Goal: Transaction & Acquisition: Purchase product/service

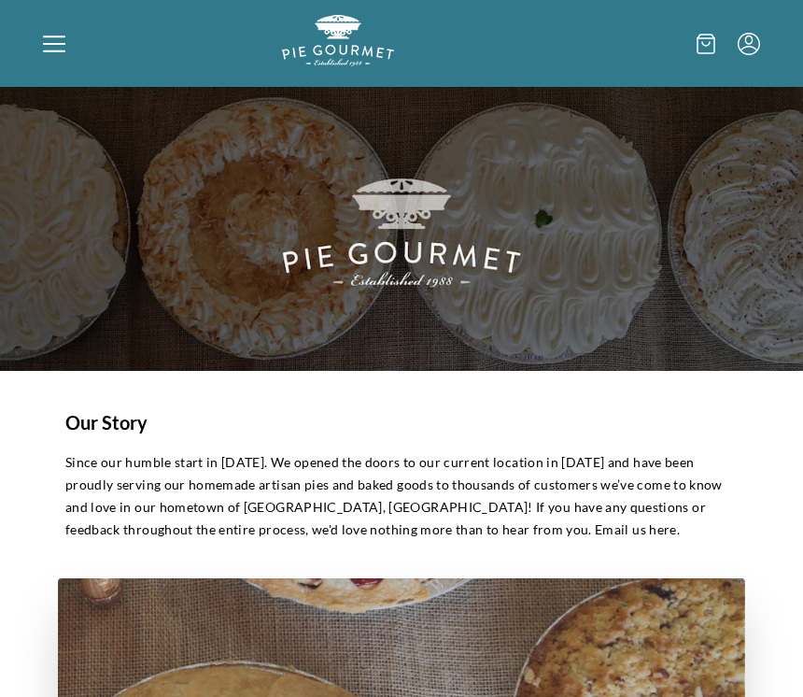
click at [54, 38] on icon at bounding box center [54, 44] width 22 height 22
click at [64, 35] on div "Home Shop" at bounding box center [401, 348] width 803 height 697
click at [52, 39] on icon at bounding box center [54, 44] width 22 height 22
click at [61, 47] on div "Home Shop" at bounding box center [401, 348] width 803 height 697
click at [52, 48] on icon at bounding box center [54, 44] width 22 height 22
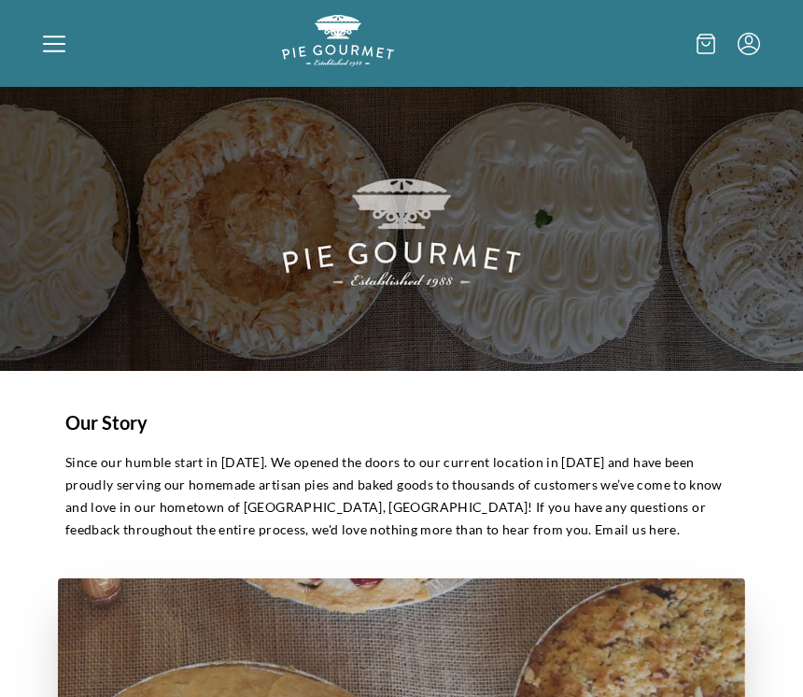
click at [589, 63] on div "Home Shop" at bounding box center [401, 348] width 803 height 697
click at [752, 45] on icon "Menu" at bounding box center [749, 44] width 22 height 22
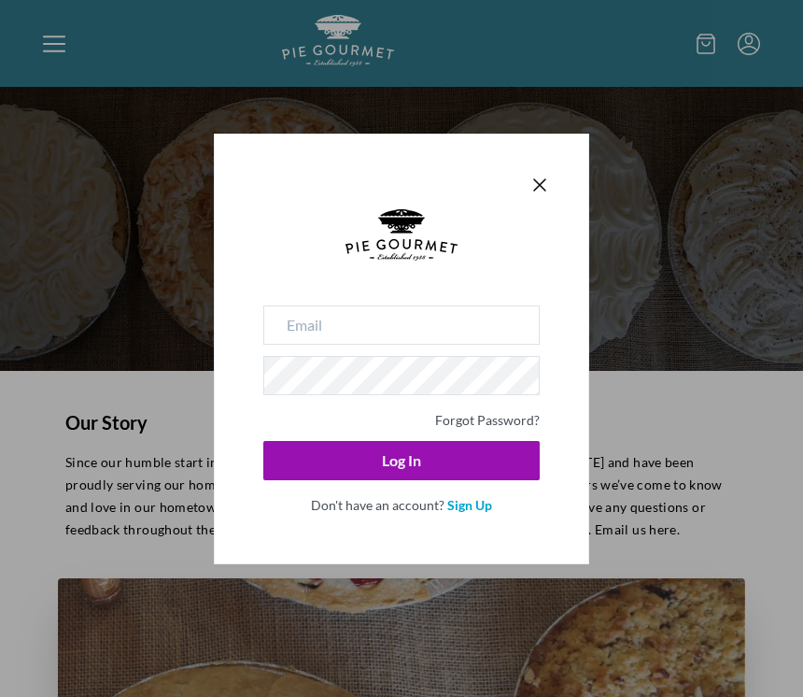
click at [537, 180] on icon "Close panel" at bounding box center [540, 185] width 22 height 22
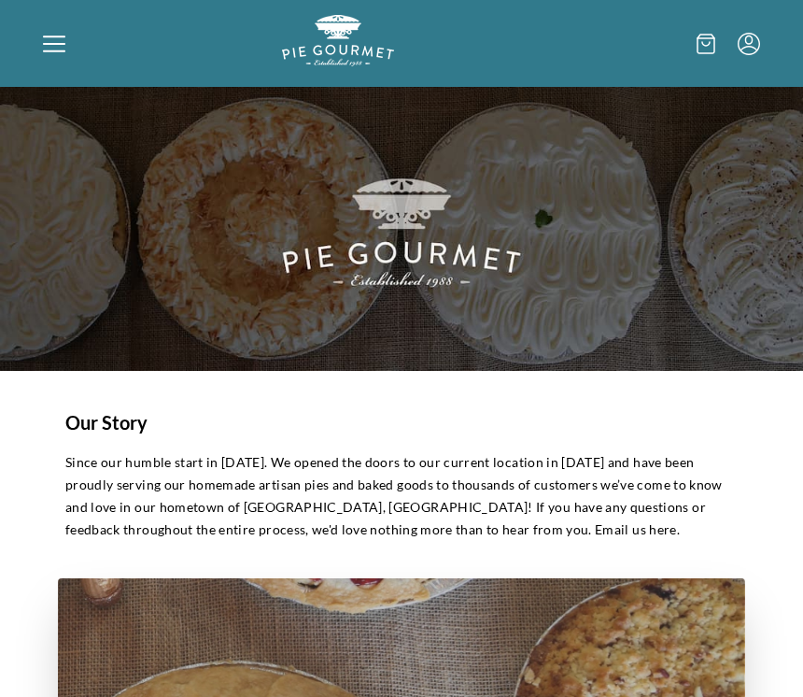
click at [58, 41] on icon at bounding box center [54, 44] width 22 height 22
click at [58, 49] on div "Home Shop" at bounding box center [401, 348] width 803 height 697
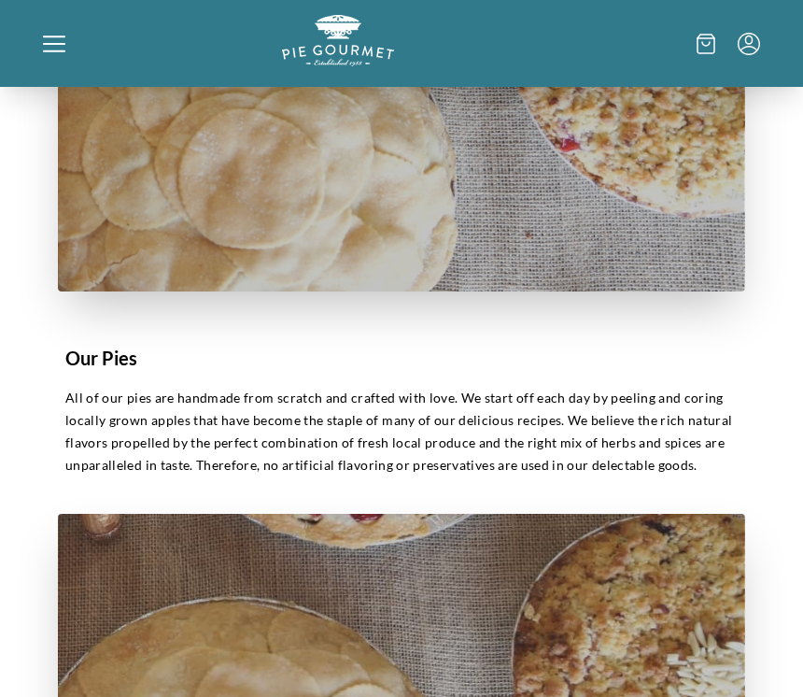
scroll to position [687, 0]
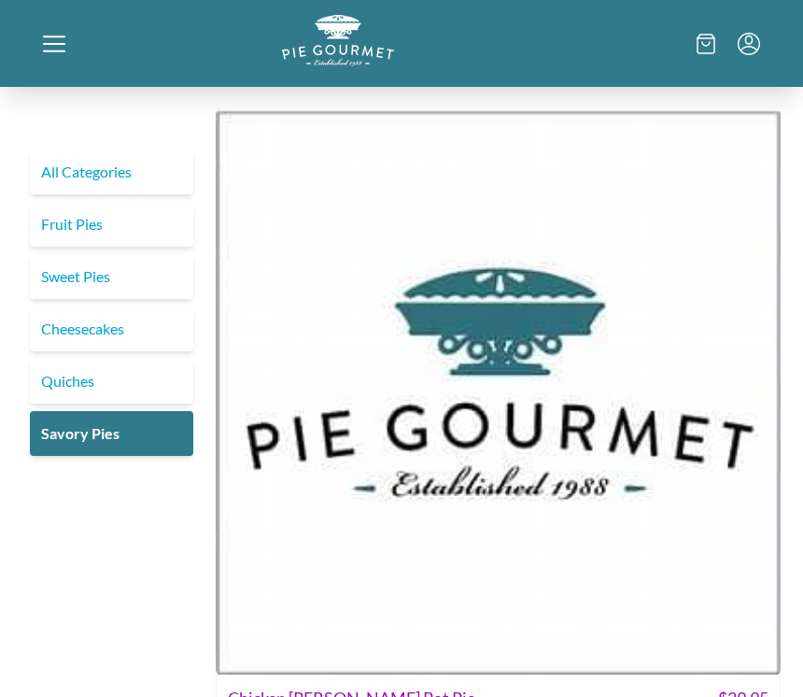
click at [123, 430] on link "Savory Pies" at bounding box center [111, 433] width 163 height 45
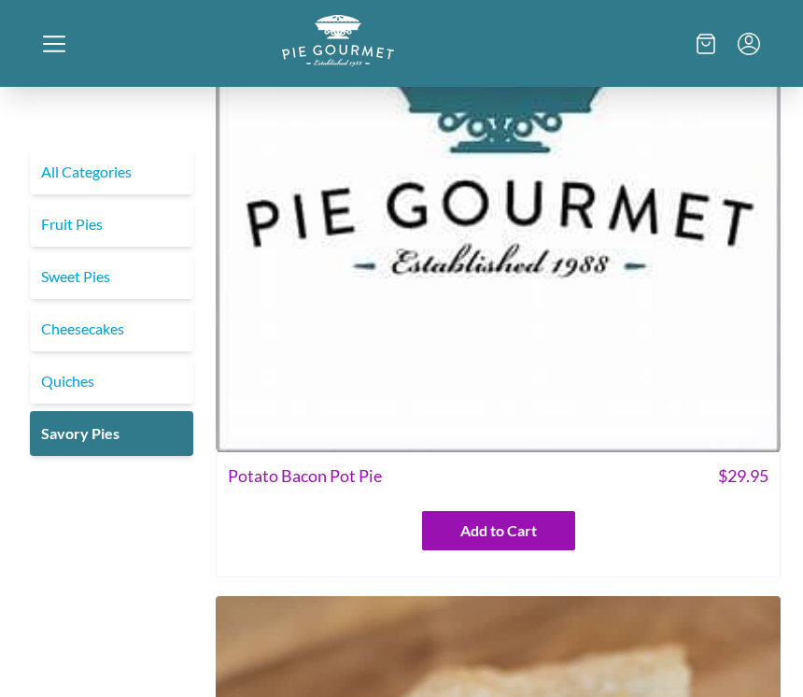
scroll to position [1650, 0]
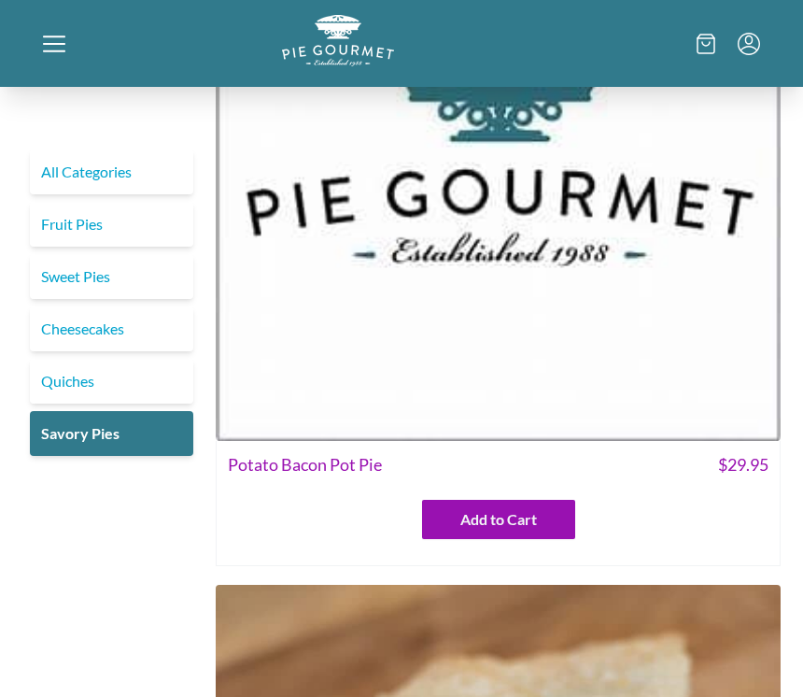
click at [671, 342] on img at bounding box center [498, 159] width 565 height 565
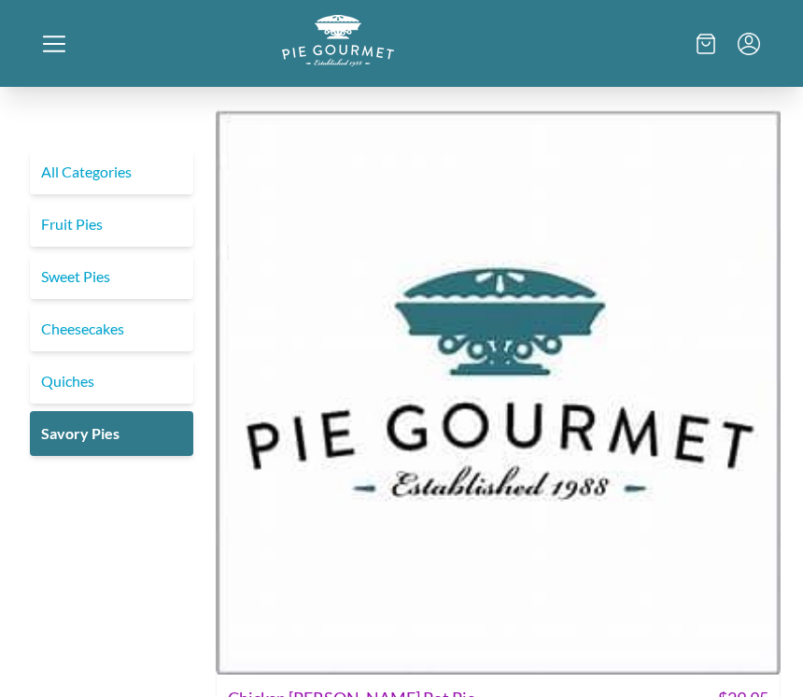
click at [50, 47] on icon at bounding box center [54, 44] width 22 height 22
click at [60, 44] on div "Home Shop" at bounding box center [401, 348] width 803 height 697
click at [63, 47] on icon at bounding box center [54, 44] width 22 height 22
click at [44, 37] on div "Home Shop" at bounding box center [401, 348] width 803 height 697
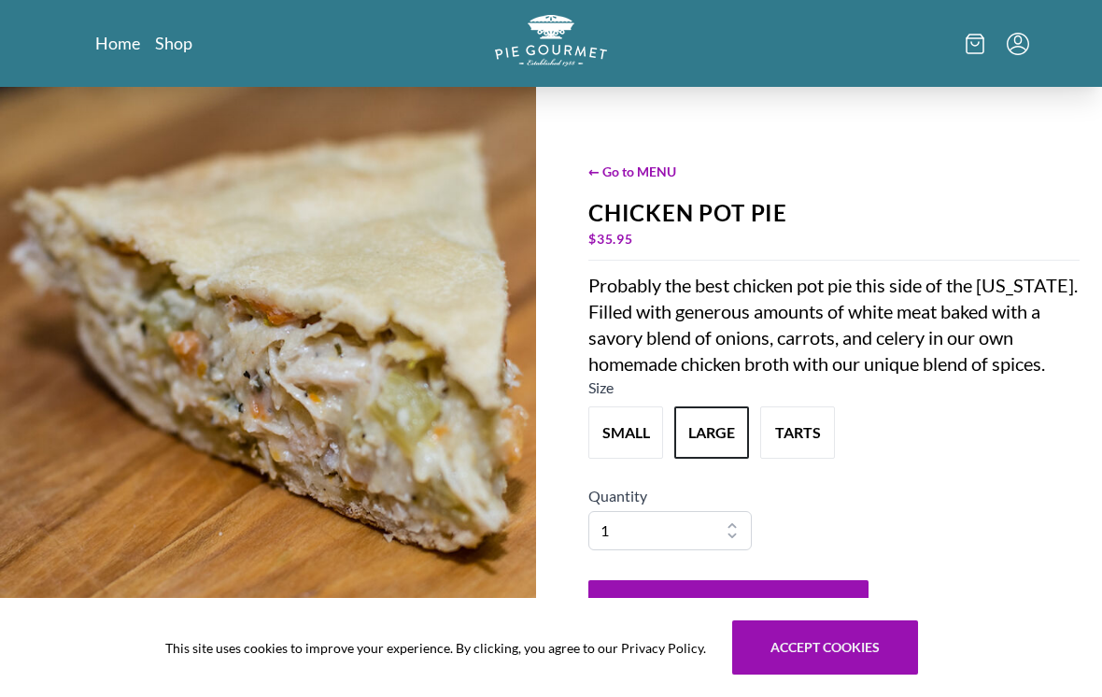
click at [131, 37] on link "Home" at bounding box center [117, 43] width 45 height 22
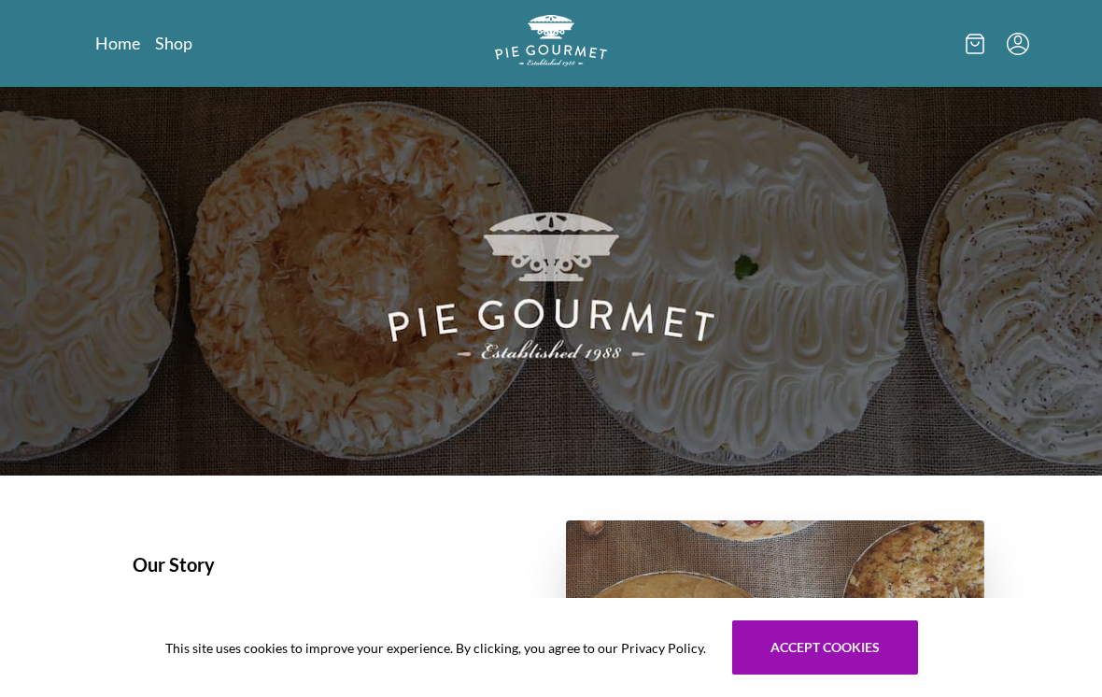
click at [169, 39] on link "Shop" at bounding box center [173, 43] width 37 height 22
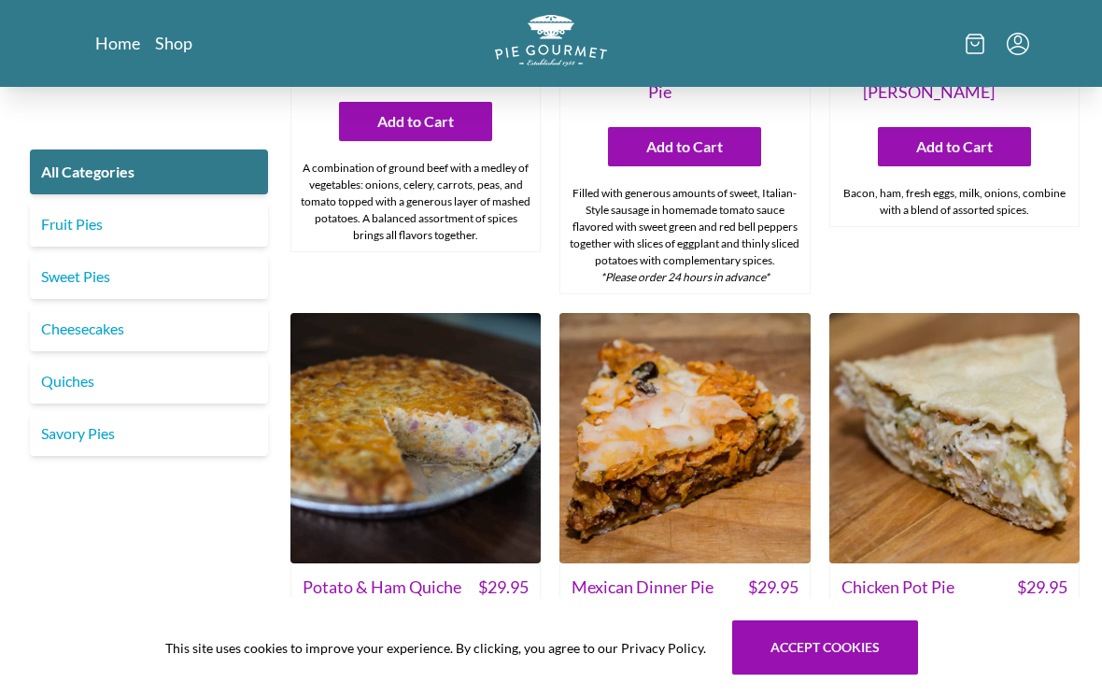
scroll to position [2133, 0]
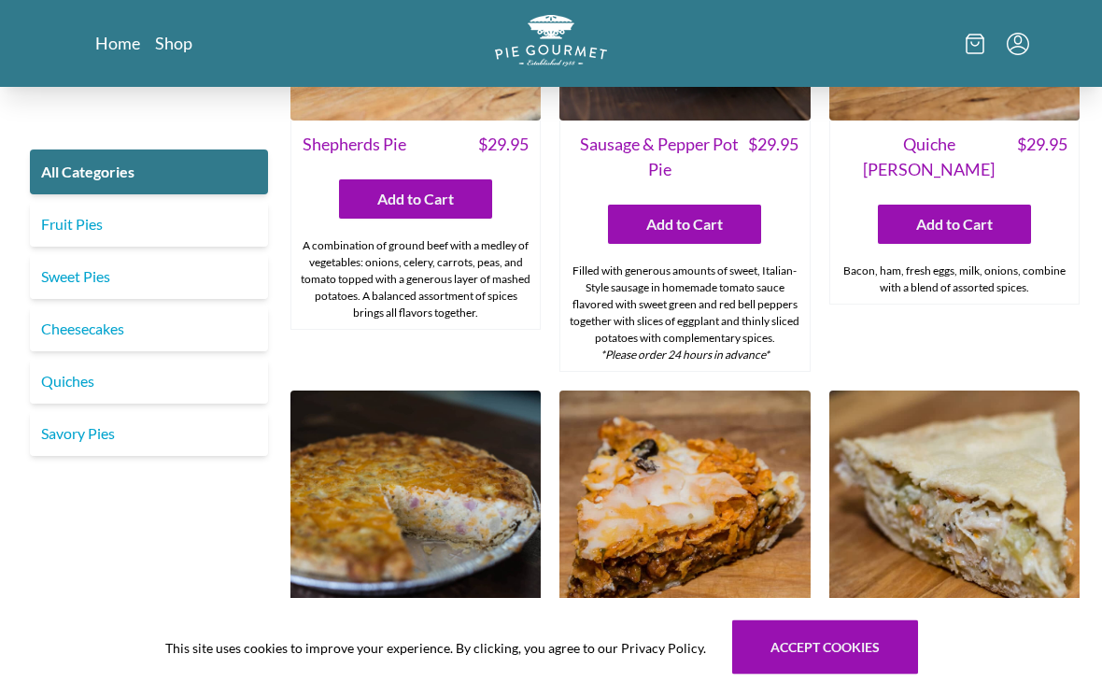
click at [125, 40] on link "Home" at bounding box center [117, 43] width 45 height 22
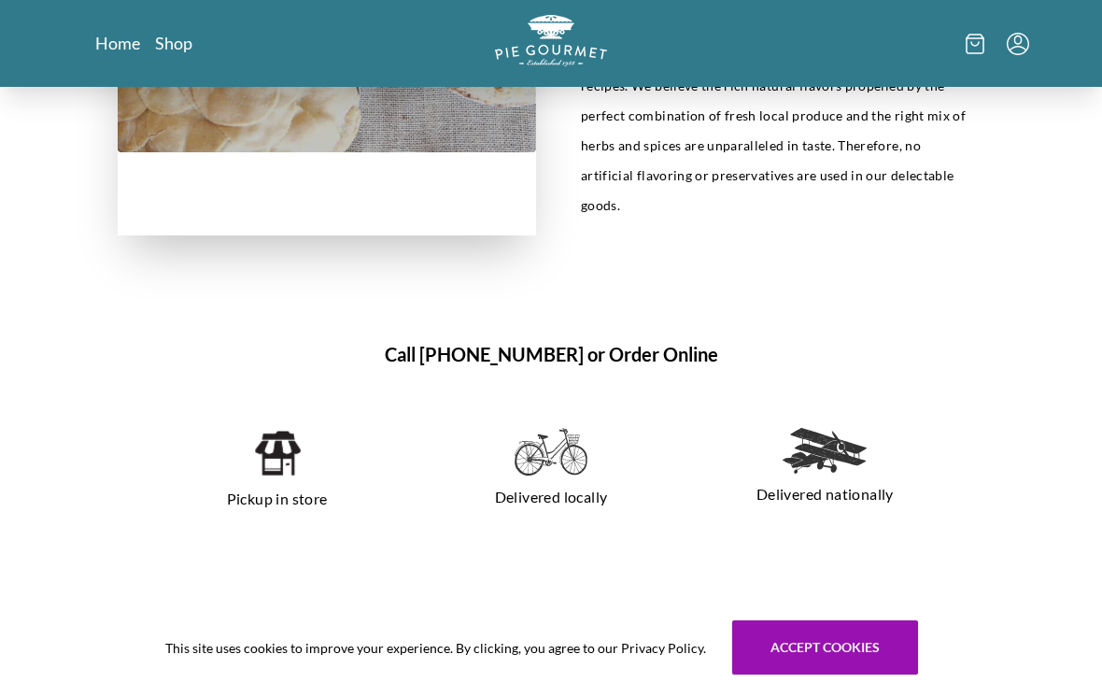
scroll to position [1027, 0]
